Goal: Task Accomplishment & Management: Use online tool/utility

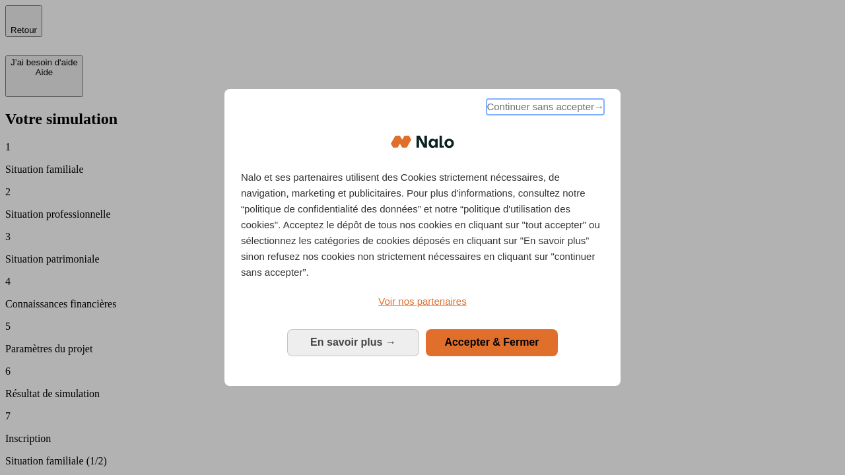
click at [544, 109] on span "Continuer sans accepter →" at bounding box center [544, 107] width 117 height 16
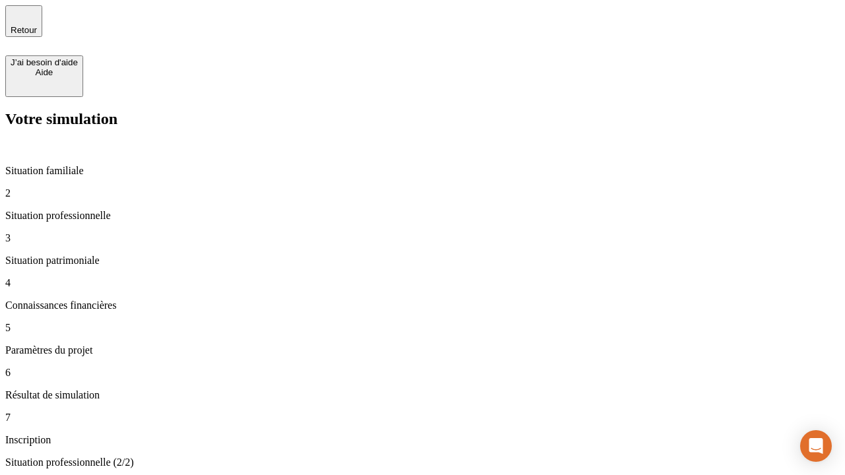
type input "30 000"
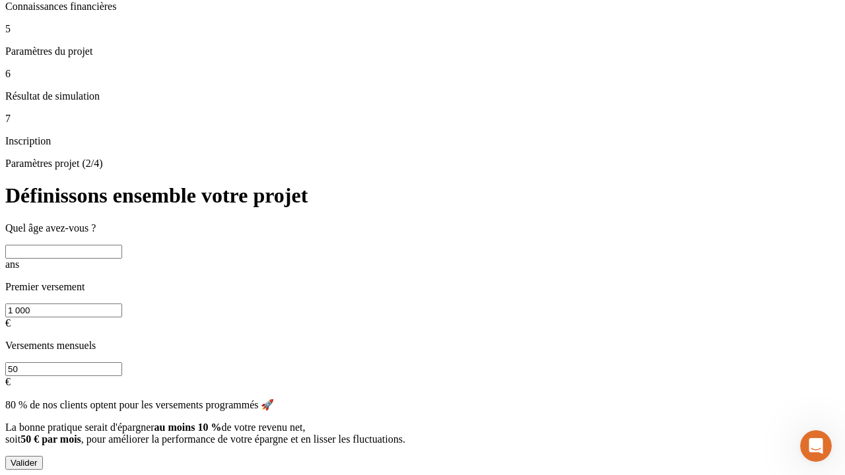
scroll to position [13, 0]
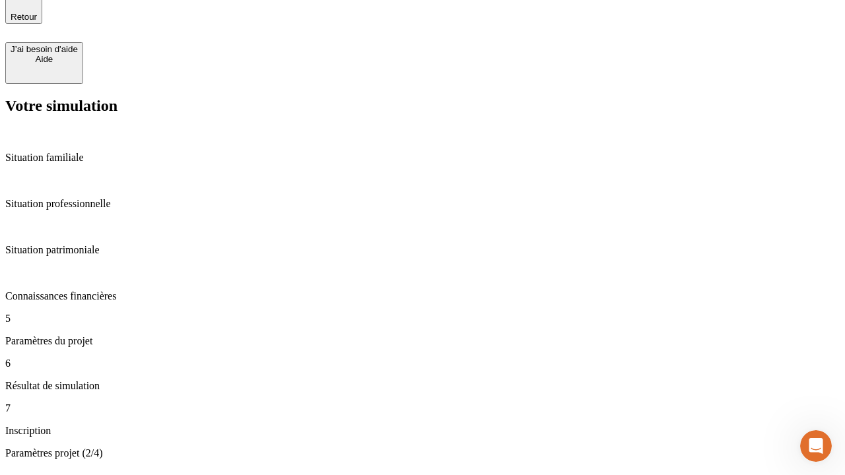
type input "25"
type input "1 000"
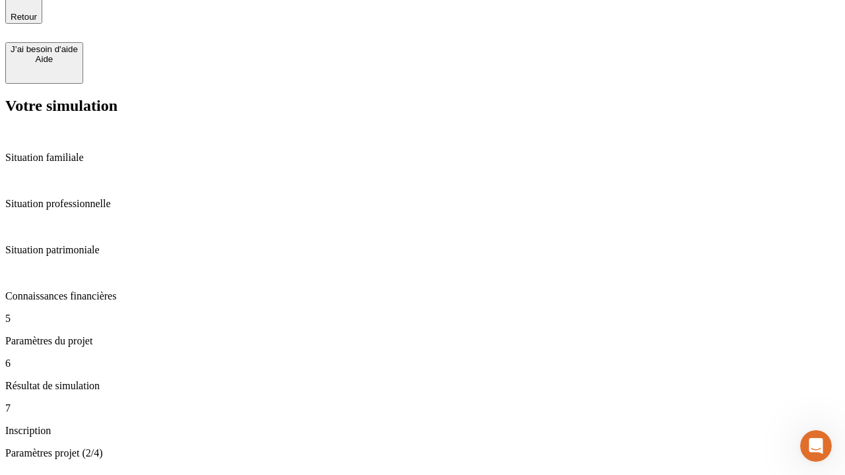
type input "640"
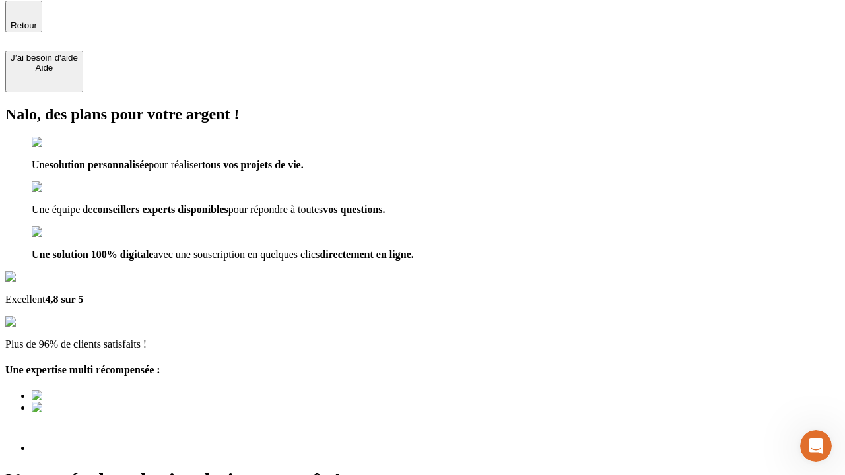
scroll to position [13, 0]
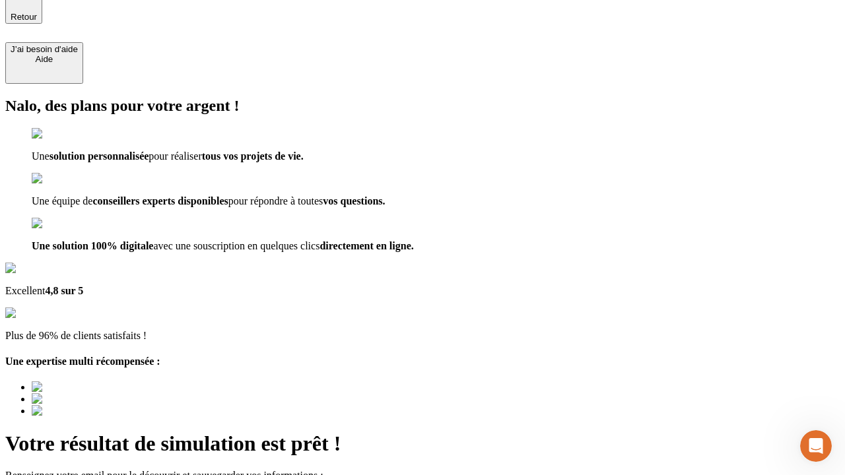
type input "[EMAIL_ADDRESS][PERSON_NAME][DOMAIN_NAME]"
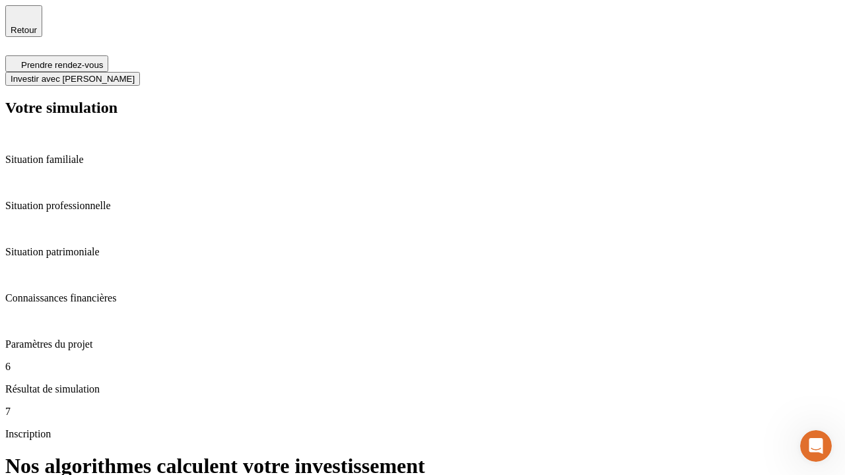
scroll to position [5, 0]
